Goal: Communication & Community: Answer question/provide support

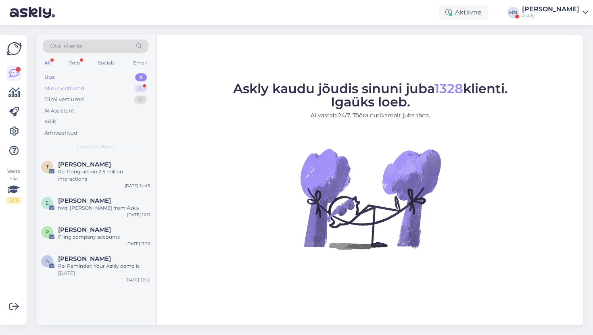
click at [129, 89] on div "Minu vestlused 11" at bounding box center [96, 88] width 106 height 11
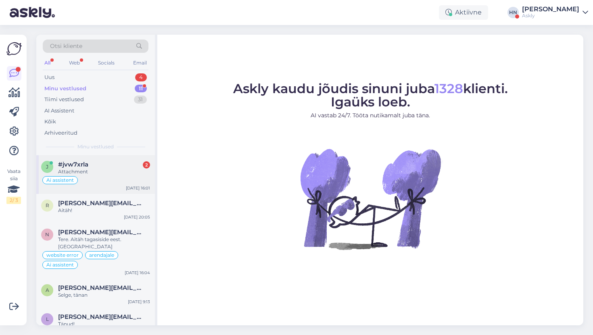
click at [113, 165] on div "#jvw7xrla 2" at bounding box center [104, 164] width 92 height 7
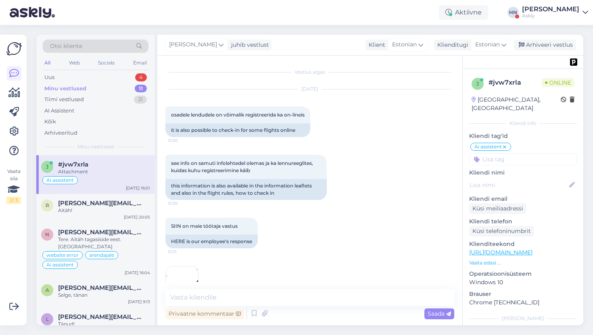
scroll to position [4719, 0]
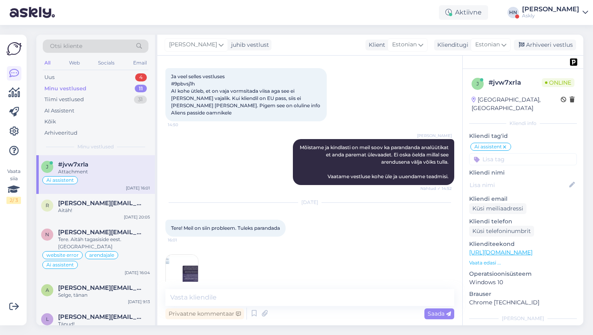
click at [186, 260] on img at bounding box center [182, 271] width 32 height 32
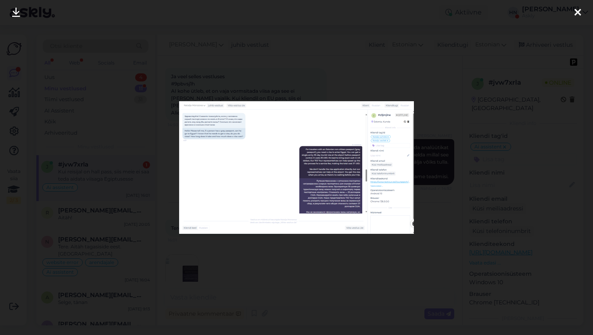
scroll to position [4761, 0]
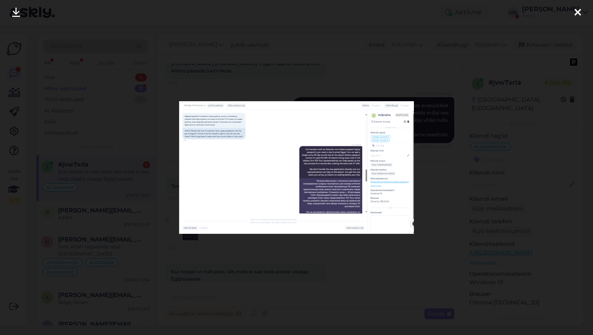
click at [245, 89] on div at bounding box center [296, 167] width 593 height 335
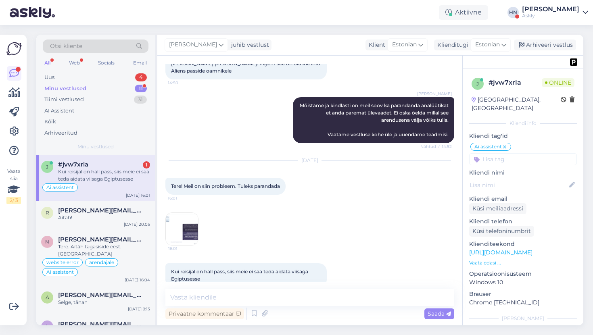
click at [187, 220] on img at bounding box center [182, 229] width 32 height 32
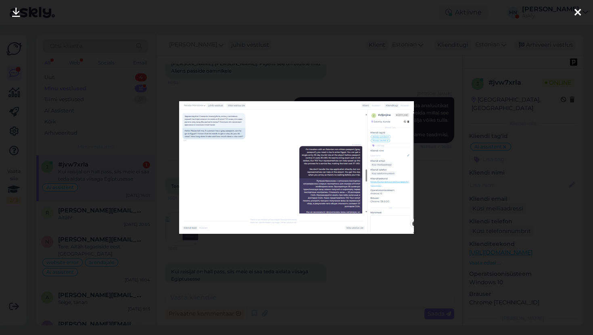
click at [164, 174] on div at bounding box center [296, 167] width 593 height 335
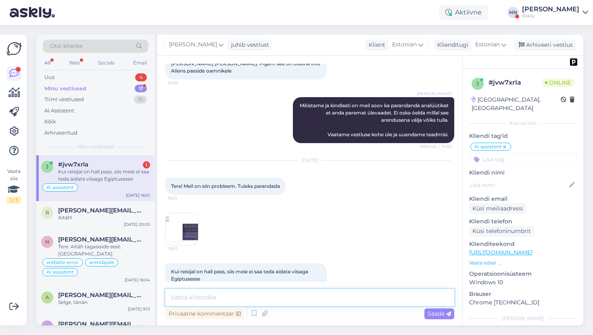
click at [234, 296] on textarea at bounding box center [309, 297] width 289 height 17
type textarea "Tere. Aitäh tagasiside eest, uurime ja parandame."
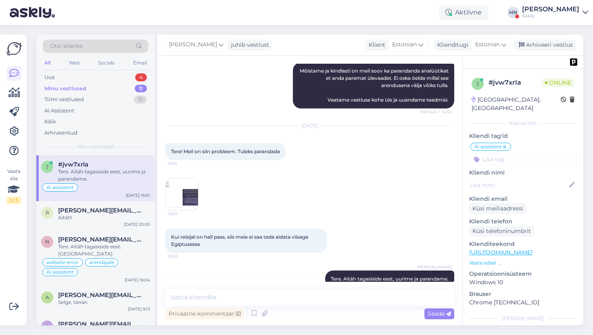
click at [181, 178] on img at bounding box center [182, 194] width 32 height 32
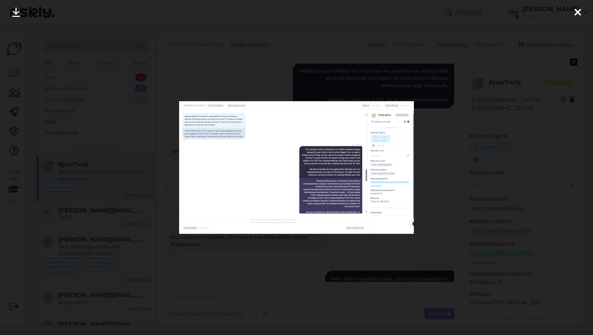
scroll to position [4846, 0]
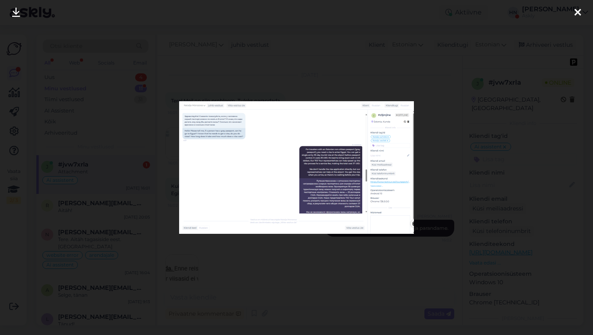
click at [369, 86] on div at bounding box center [296, 167] width 593 height 335
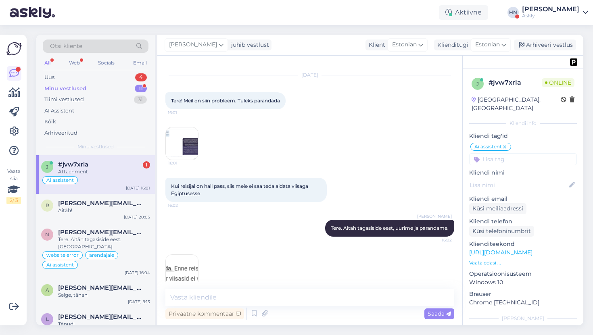
click at [196, 268] on img at bounding box center [182, 271] width 32 height 32
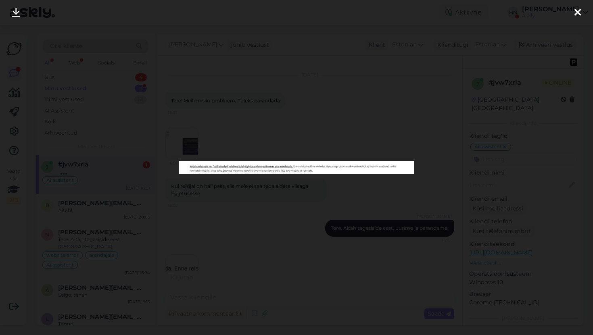
click at [200, 251] on div at bounding box center [296, 167] width 593 height 335
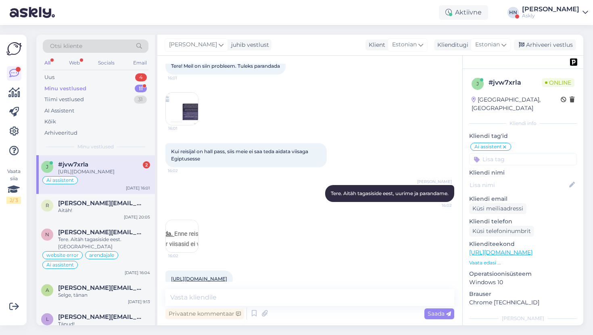
click at [181, 220] on img at bounding box center [182, 236] width 32 height 32
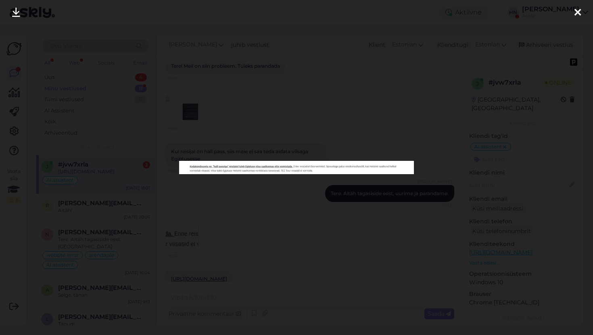
click at [182, 214] on div at bounding box center [296, 167] width 593 height 335
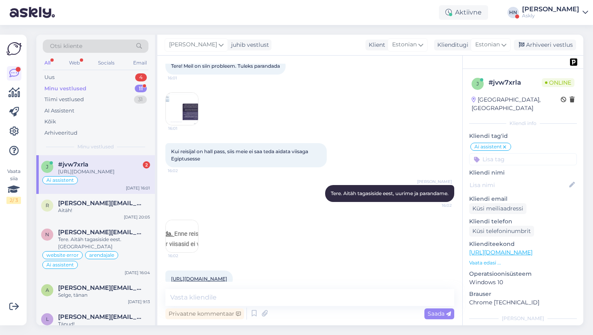
click at [199, 276] on link "[URL][DOMAIN_NAME]" at bounding box center [199, 279] width 56 height 6
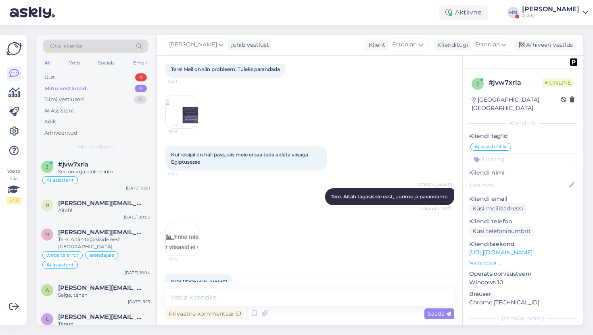
scroll to position [4587, 0]
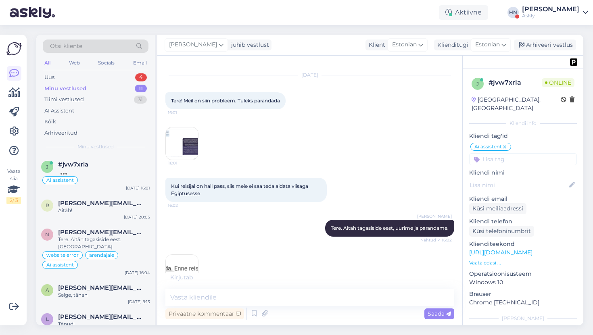
click at [181, 128] on img at bounding box center [182, 144] width 32 height 32
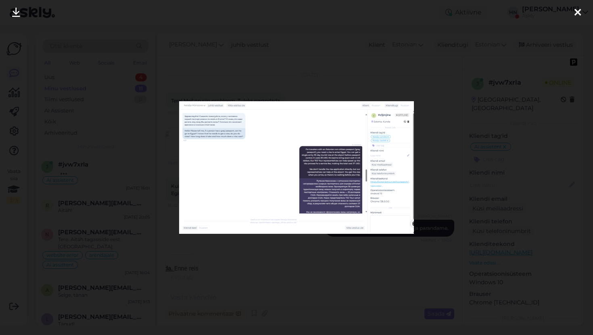
scroll to position [4691, 0]
click at [171, 124] on div at bounding box center [296, 167] width 593 height 335
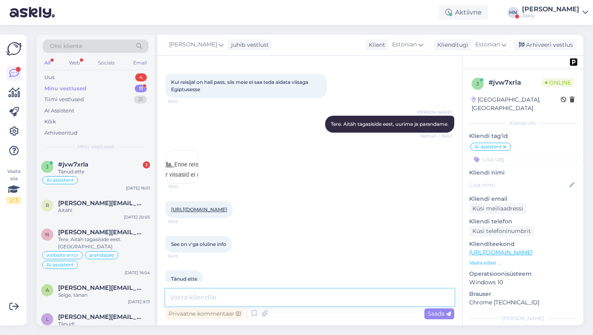
click at [223, 297] on textarea at bounding box center [309, 297] width 289 height 17
click at [266, 291] on textarea at bounding box center [309, 297] width 289 height 17
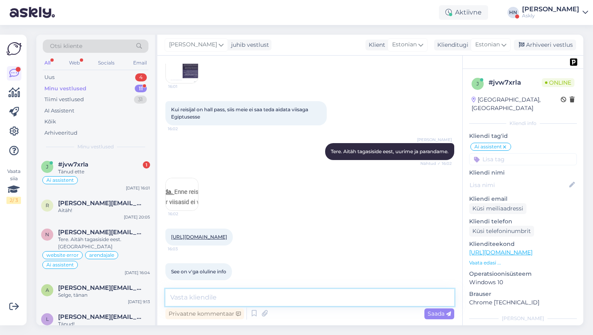
scroll to position [4580, 0]
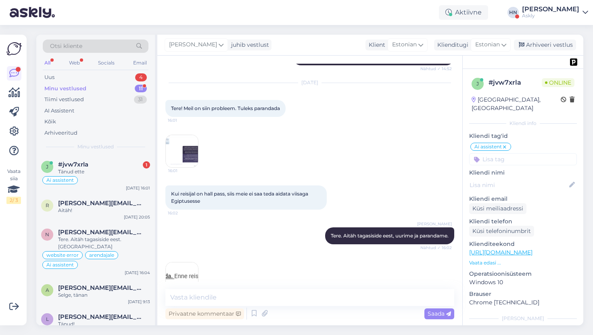
click at [186, 168] on span "16:01" at bounding box center [183, 171] width 30 height 6
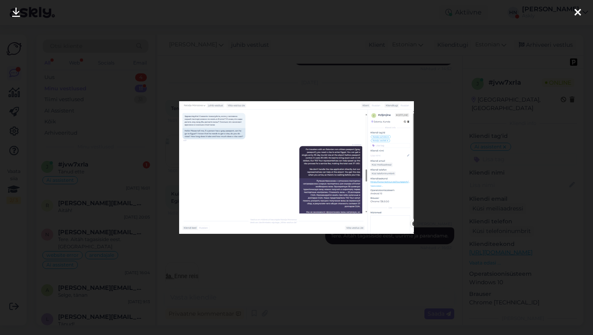
click at [293, 259] on div at bounding box center [296, 167] width 593 height 335
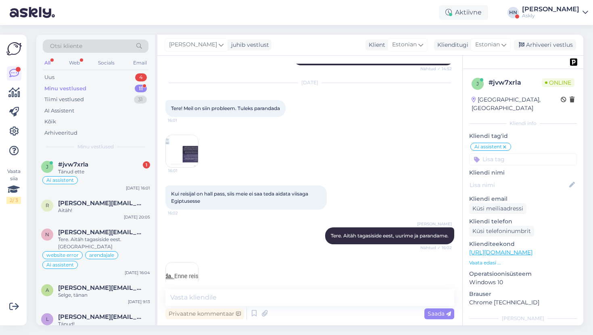
click at [190, 272] on img at bounding box center [182, 279] width 32 height 32
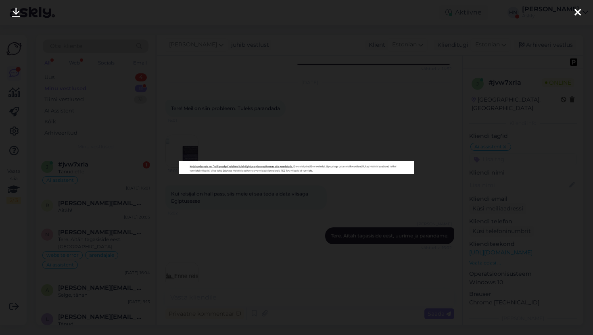
click at [175, 38] on div at bounding box center [296, 167] width 593 height 335
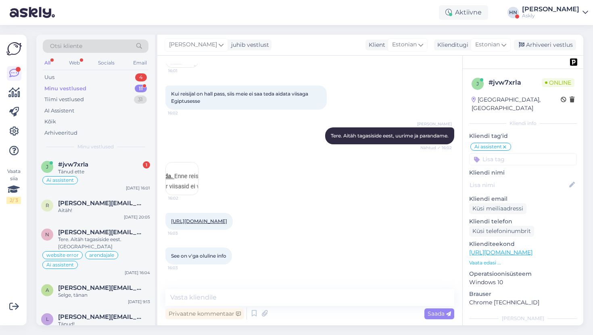
scroll to position [4691, 0]
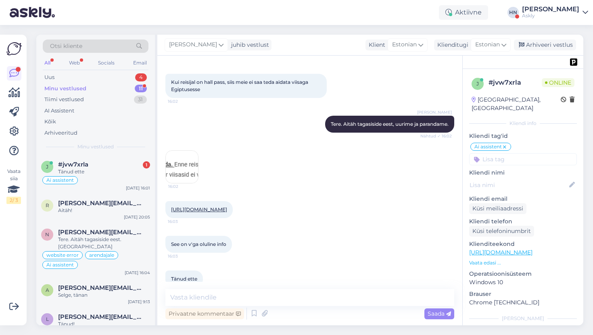
click at [380, 12] on div "Aktiivne [PERSON_NAME] Askly" at bounding box center [296, 12] width 593 height 25
click at [266, 116] on div "[PERSON_NAME] Tere. Aitäh tagasiside eest, uurime ja parandame. Nähtud ✓ 16:02" at bounding box center [309, 124] width 289 height 35
